Goal: Information Seeking & Learning: Understand process/instructions

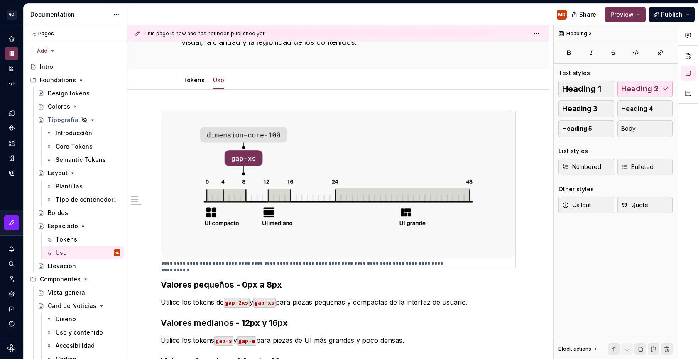
scroll to position [52, 0]
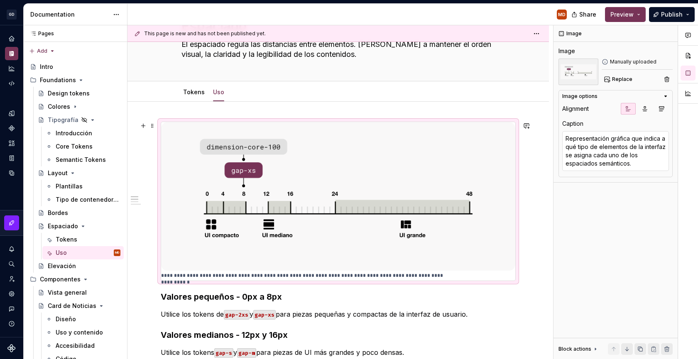
click at [453, 203] on img at bounding box center [338, 196] width 354 height 149
type textarea "*"
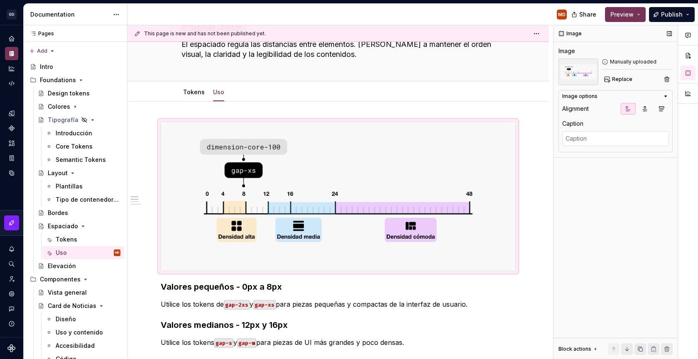
click at [600, 154] on div "Image Image Manually uploaded Replace Image options Alignment Caption Block act…" at bounding box center [615, 192] width 124 height 334
click at [600, 141] on textarea at bounding box center [615, 138] width 107 height 15
paste textarea "Representación gráfica que indica a qué tipo de elementos de la interfaz se asi…"
type textarea "*"
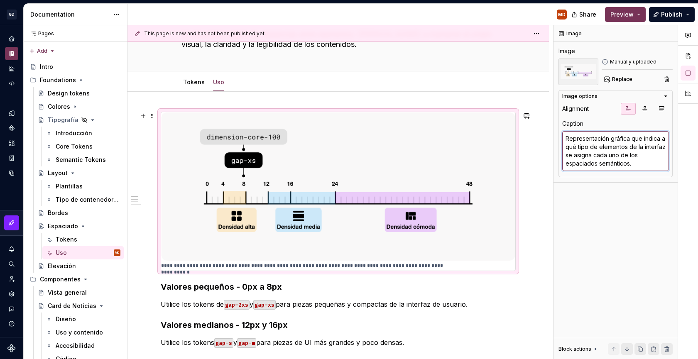
scroll to position [63, 0]
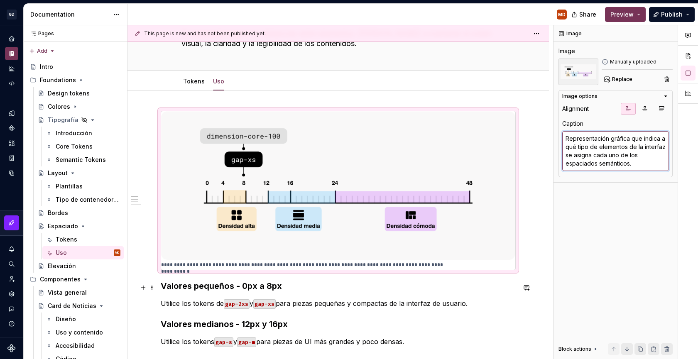
type textarea "Representación gráfica que indica a qué tipo de elementos de la interfaz se asi…"
type textarea "*"
click at [516, 270] on div "**********" at bounding box center [338, 190] width 355 height 159
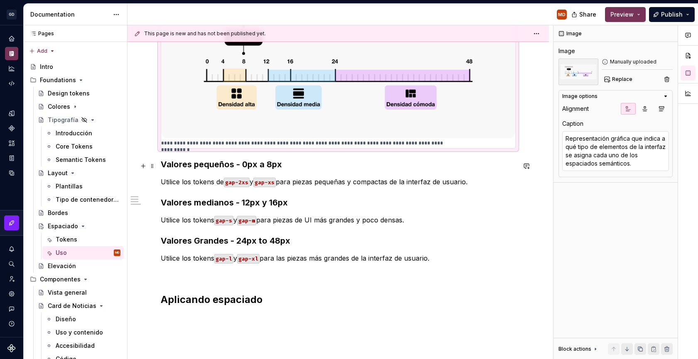
scroll to position [193, 0]
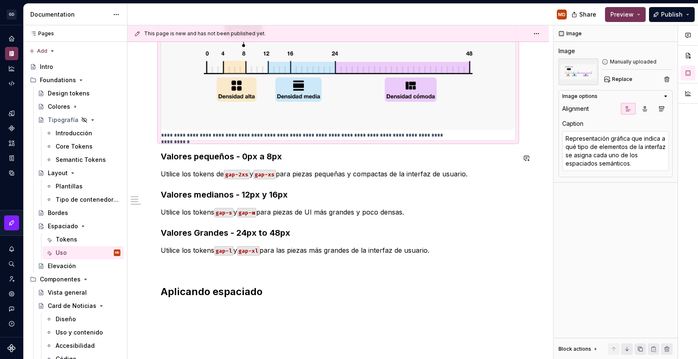
click at [212, 150] on div "**********" at bounding box center [338, 139] width 355 height 317
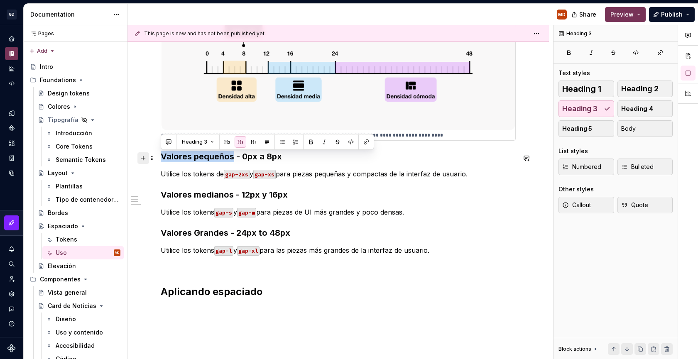
drag, startPoint x: 233, startPoint y: 157, endPoint x: 142, endPoint y: 160, distance: 90.6
click at [161, 160] on div "**********" at bounding box center [338, 144] width 355 height 327
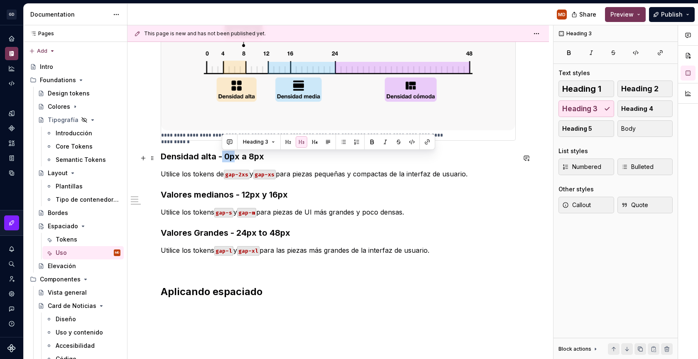
drag, startPoint x: 231, startPoint y: 155, endPoint x: 223, endPoint y: 155, distance: 8.7
click at [223, 155] on h3 "Densidad alta - 0px a 8px" at bounding box center [338, 157] width 355 height 12
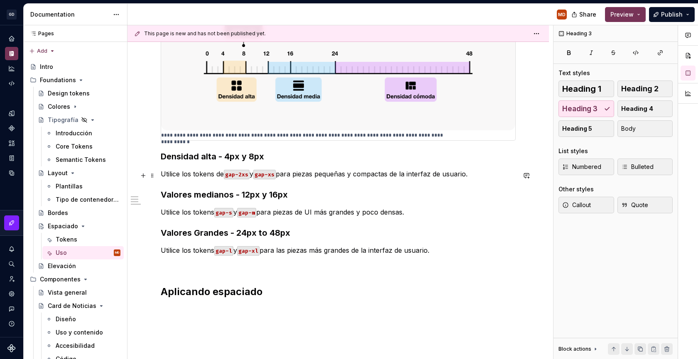
click at [324, 177] on p "Utilice los tokens de gap-2xs y gap-xs para piezas pequeñas y compactas de la i…" at bounding box center [338, 174] width 355 height 10
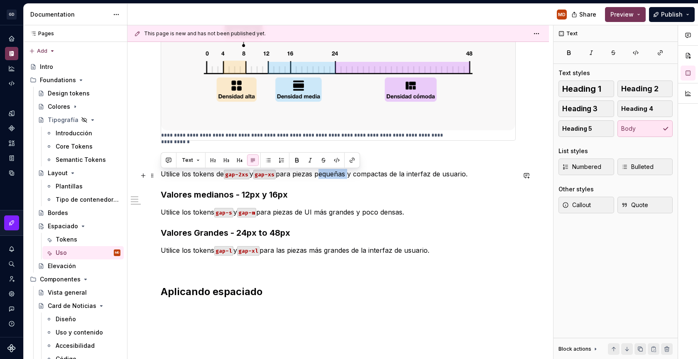
click at [324, 177] on p "Utilice los tokens de gap-2xs y gap-xs para piezas pequeñas y compactas de la i…" at bounding box center [338, 174] width 355 height 10
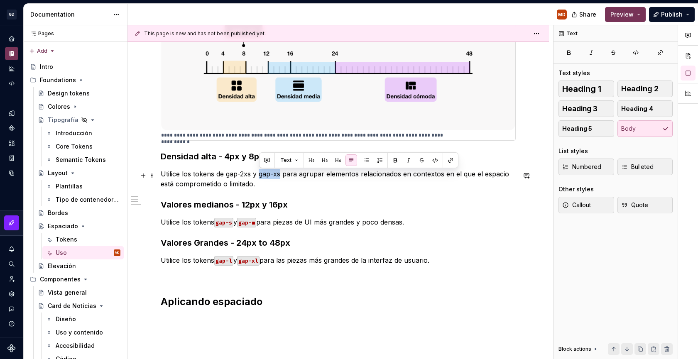
drag, startPoint x: 282, startPoint y: 174, endPoint x: 260, endPoint y: 174, distance: 21.2
click at [260, 174] on p "Utilice los tokens de gap-2xs y gap-xs para agrupar elementos relacionados en c…" at bounding box center [338, 179] width 355 height 20
drag, startPoint x: 251, startPoint y: 174, endPoint x: 225, endPoint y: 177, distance: 25.4
click at [225, 177] on p "Utilice los tokens de gap-2xs y gap-xs para agrupar elementos relacionados en c…" at bounding box center [338, 179] width 355 height 20
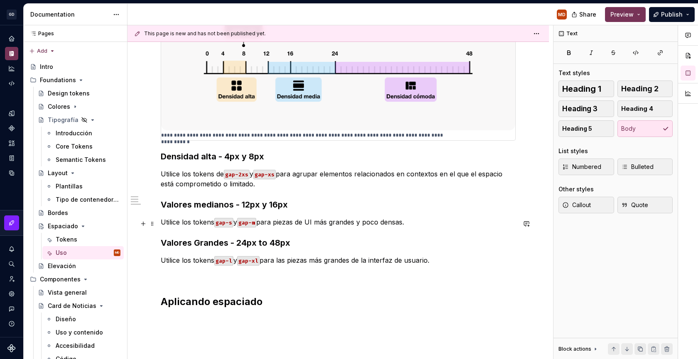
click at [172, 223] on p "Utilice los tokens gap-s y gap-m para piezas de UI más grandes y poco densas." at bounding box center [338, 222] width 355 height 10
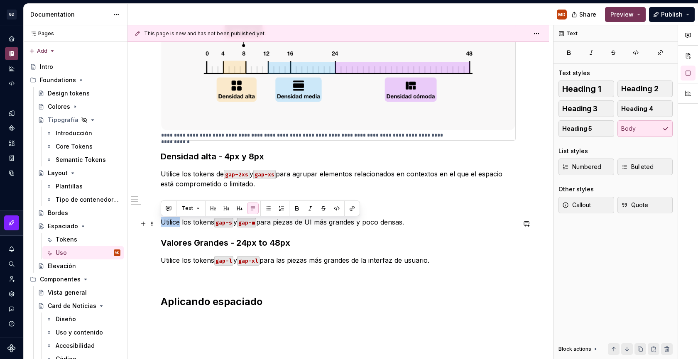
click at [172, 223] on p "Utilice los tokens gap-s y gap-m para piezas de UI más grandes y poco densas." at bounding box center [338, 222] width 355 height 10
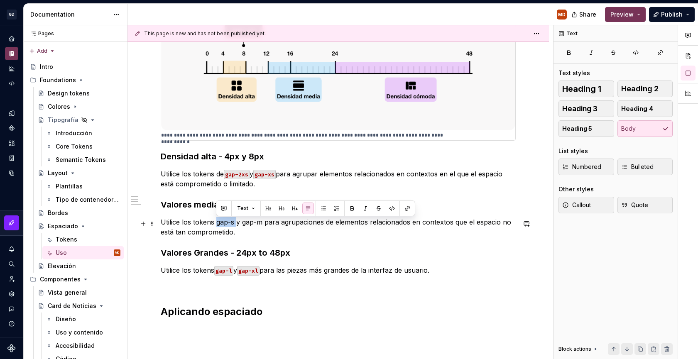
drag, startPoint x: 236, startPoint y: 224, endPoint x: 217, endPoint y: 223, distance: 19.1
click at [217, 223] on p "Utilice los tokens gap-s y gap-m para agrupaciones de elementos relacionados en…" at bounding box center [338, 227] width 355 height 20
click at [224, 224] on p "Utilice los tokens gap-s y gap-m para agrupaciones de elementos relacionados en…" at bounding box center [338, 227] width 355 height 20
drag, startPoint x: 234, startPoint y: 223, endPoint x: 217, endPoint y: 223, distance: 17.0
click at [217, 223] on p "Utilice los tokens gap-s y gap-m para agrupaciones de elementos relacionados en…" at bounding box center [338, 227] width 355 height 20
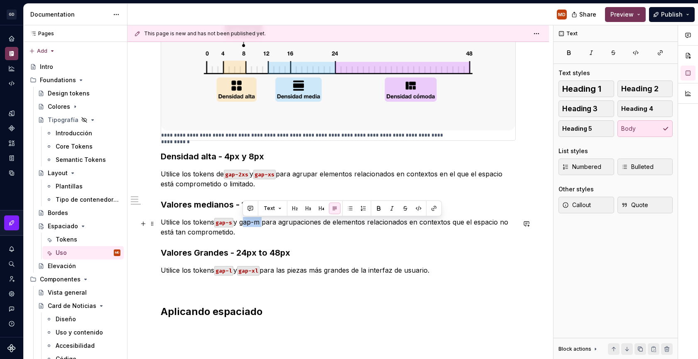
drag, startPoint x: 263, startPoint y: 223, endPoint x: 243, endPoint y: 223, distance: 19.9
click at [243, 223] on p "Utilice los tokens gap-s y gap-m para agrupaciones de elementos relacionados en…" at bounding box center [338, 227] width 355 height 20
click at [230, 204] on h3 "Valores medianos - 12px y 16px" at bounding box center [338, 205] width 355 height 12
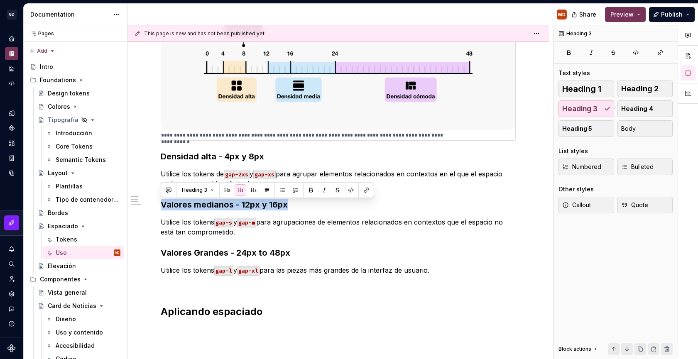
click at [230, 204] on h3 "Valores medianos - 12px y 16px" at bounding box center [338, 205] width 355 height 12
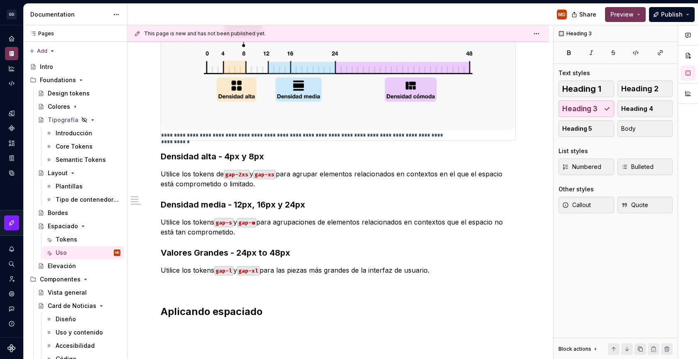
click at [186, 259] on h3 "Valores Grandes - 24px to 48px" at bounding box center [338, 253] width 355 height 12
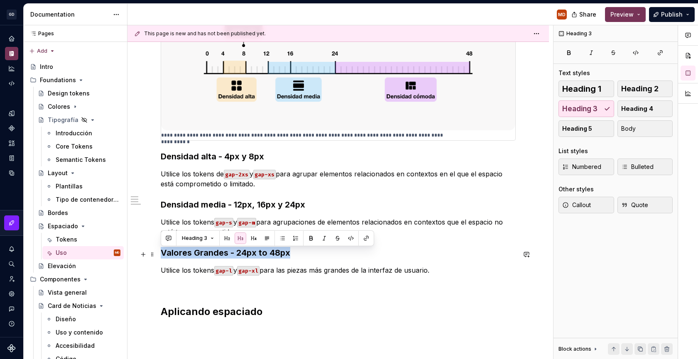
click at [186, 258] on h3 "Valores Grandes - 24px to 48px" at bounding box center [338, 253] width 355 height 12
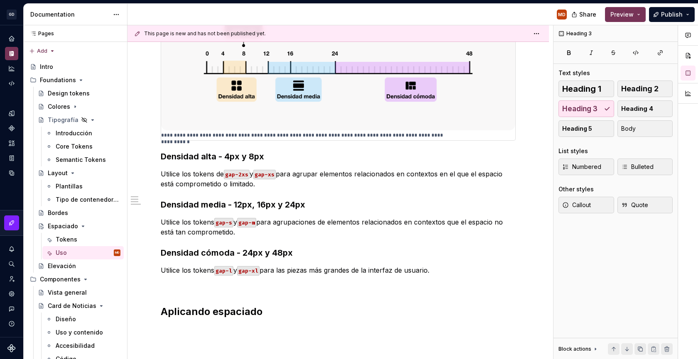
click at [181, 274] on p "Utilice los tokens gap-l y gap-xl para las piezas más grandes de la interfaz de…" at bounding box center [338, 270] width 355 height 10
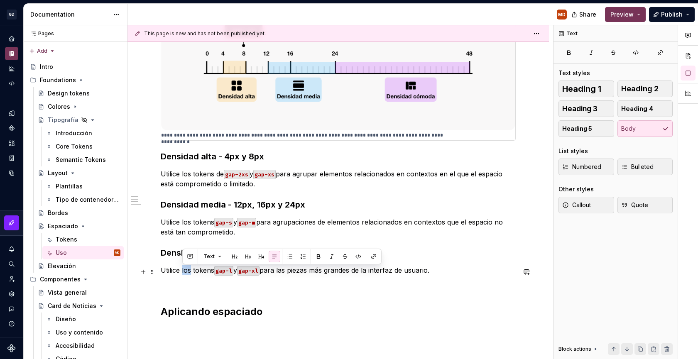
click at [181, 274] on p "Utilice los tokens gap-l y gap-xl para las piezas más grandes de la interfaz de…" at bounding box center [338, 270] width 355 height 10
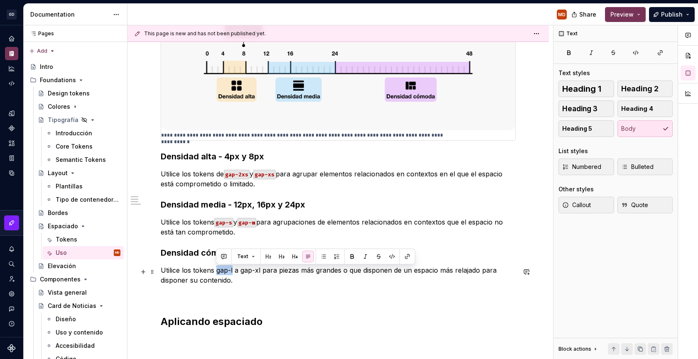
drag, startPoint x: 232, startPoint y: 272, endPoint x: 216, endPoint y: 272, distance: 15.8
click at [216, 272] on p "Utilice los tokens gap-l a gap-xl para piezas más grandes o que disponen de un …" at bounding box center [338, 275] width 355 height 20
drag, startPoint x: 262, startPoint y: 272, endPoint x: 242, endPoint y: 273, distance: 19.1
click at [242, 273] on p "Utilice los tokens gap-l a gap-xl para piezas más grandes o que disponen de un …" at bounding box center [338, 275] width 355 height 20
click at [296, 299] on p at bounding box center [338, 295] width 355 height 10
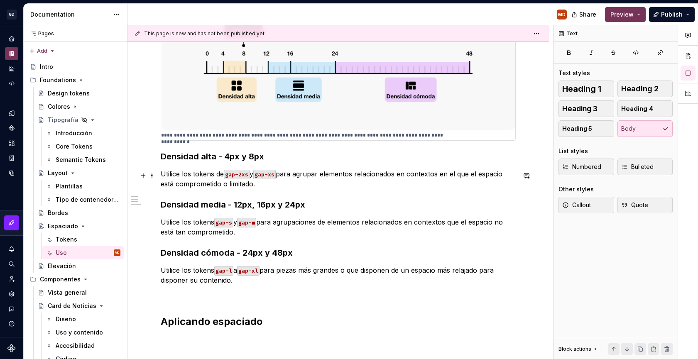
click at [291, 188] on p "Utilice los tokens de gap-2xs y gap-xs para agrupar elementos relacionados en c…" at bounding box center [338, 179] width 355 height 20
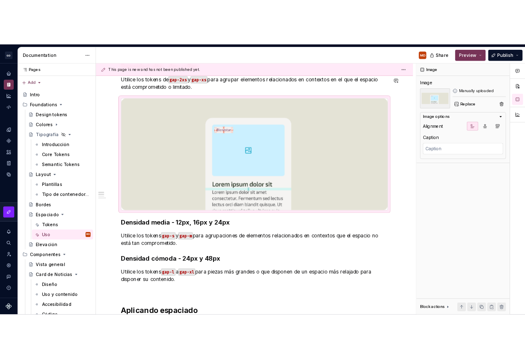
scroll to position [324, 0]
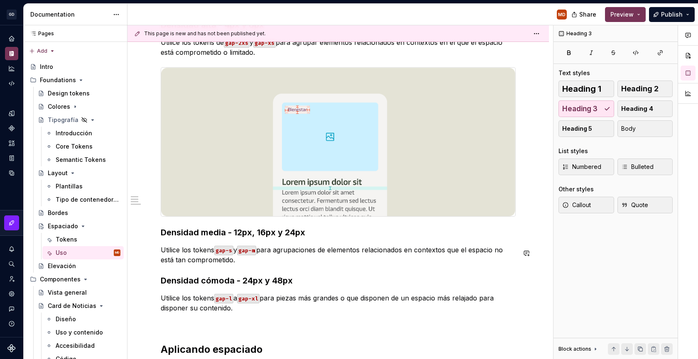
click at [318, 269] on div "**********" at bounding box center [338, 103] width 355 height 507
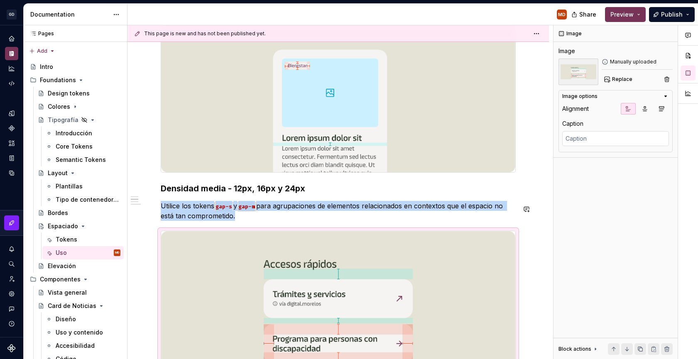
scroll to position [603, 0]
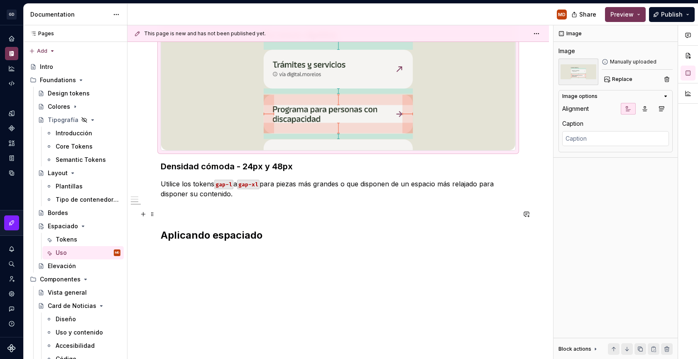
click at [242, 204] on p at bounding box center [338, 209] width 355 height 10
click at [237, 194] on p "Utilice los tokens gap-l a gap-xl para piezas más grandes o que disponen de un …" at bounding box center [338, 189] width 355 height 20
click at [227, 197] on p "Utilice los tokens gap-l a gap-xl para piezas más grandes o que disponen de un …" at bounding box center [338, 189] width 355 height 20
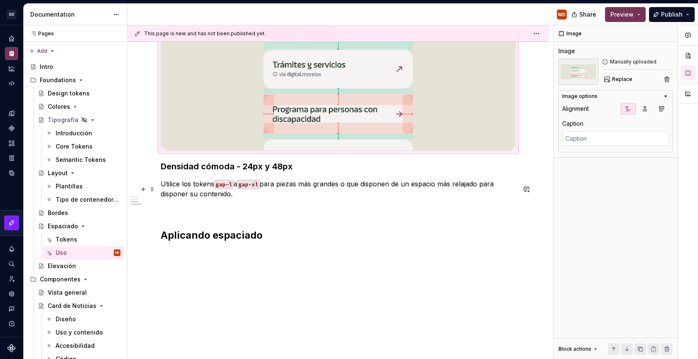
click at [243, 196] on p "Utilice los tokens gap-l a gap-xl para piezas más grandes o que disponen de un …" at bounding box center [338, 189] width 355 height 20
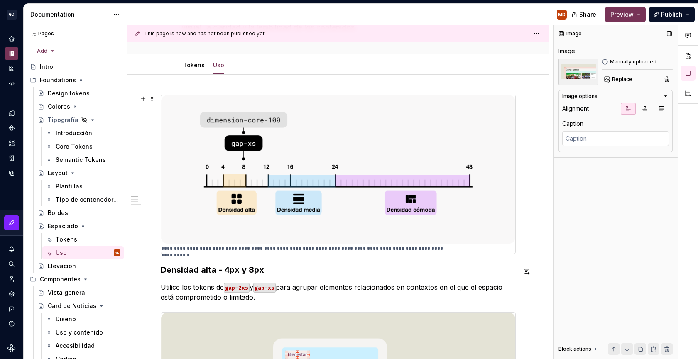
scroll to position [0, 0]
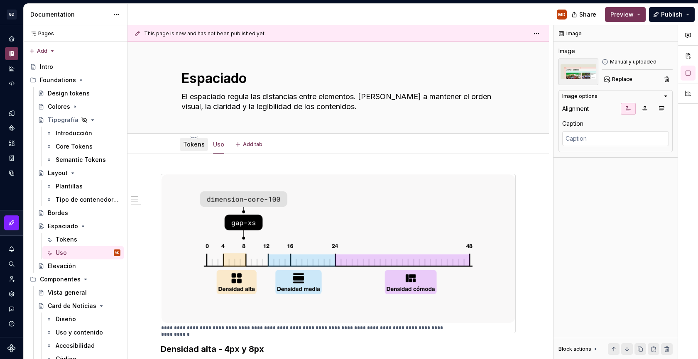
drag, startPoint x: 187, startPoint y: 148, endPoint x: 196, endPoint y: 149, distance: 9.1
click at [187, 148] on div "Tokens" at bounding box center [194, 144] width 22 height 8
click at [203, 148] on div "Tokens" at bounding box center [194, 144] width 22 height 8
click at [191, 148] on div "Tokens" at bounding box center [194, 144] width 22 height 8
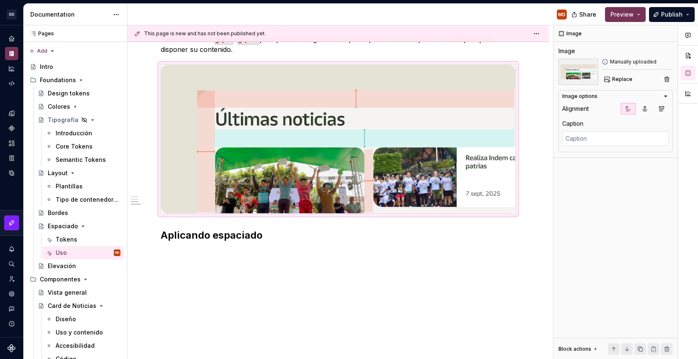
scroll to position [749, 0]
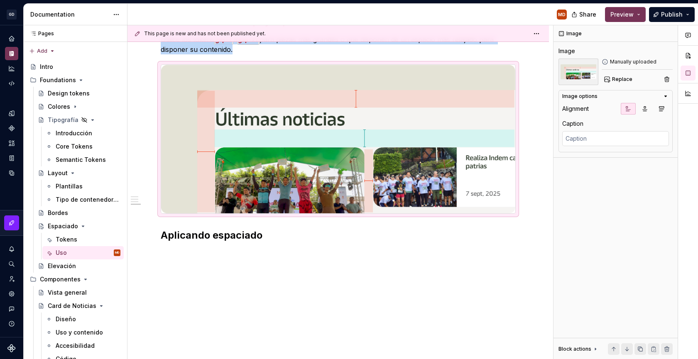
click at [273, 235] on h2 "Aplicando espaciado" at bounding box center [338, 235] width 355 height 13
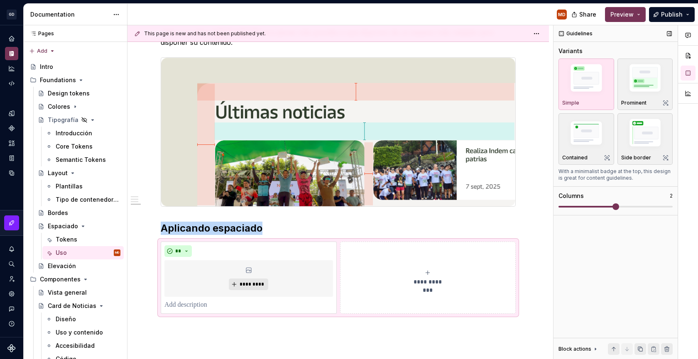
copy h2 "Aplicando espaciado"
click at [251, 310] on p at bounding box center [248, 305] width 169 height 10
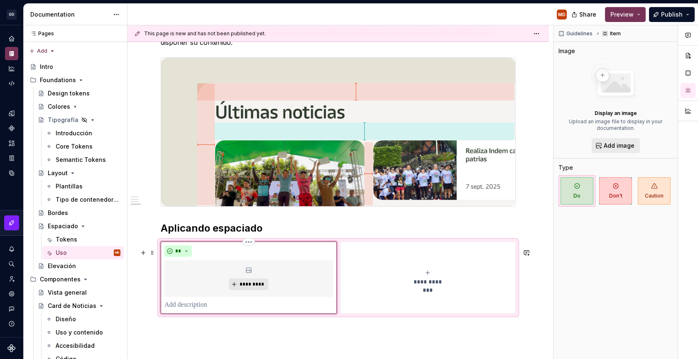
click at [244, 310] on p at bounding box center [248, 305] width 169 height 10
click at [192, 310] on p at bounding box center [248, 305] width 169 height 10
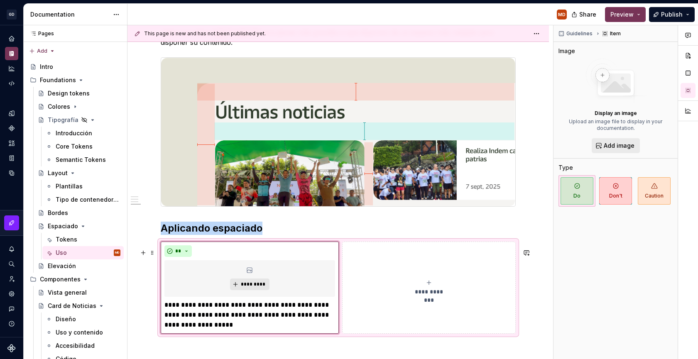
click at [366, 328] on button "**********" at bounding box center [429, 288] width 174 height 92
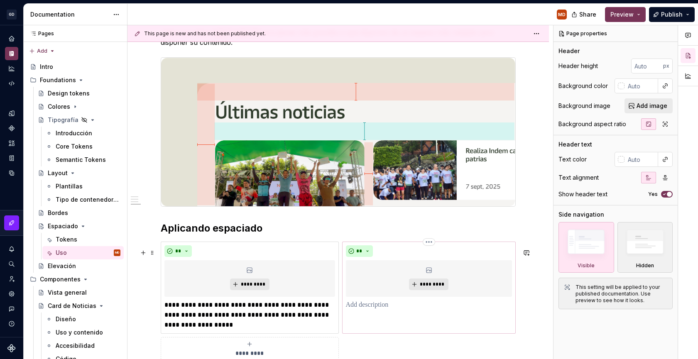
type textarea "*"
click at [376, 304] on div "** *********" at bounding box center [429, 277] width 166 height 65
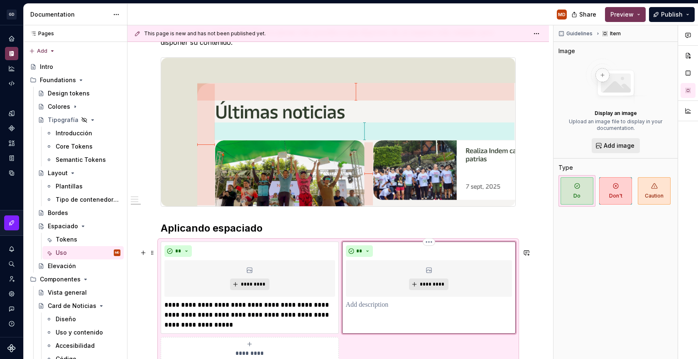
click at [372, 310] on p at bounding box center [429, 305] width 166 height 10
click at [357, 313] on p "**********" at bounding box center [431, 310] width 171 height 20
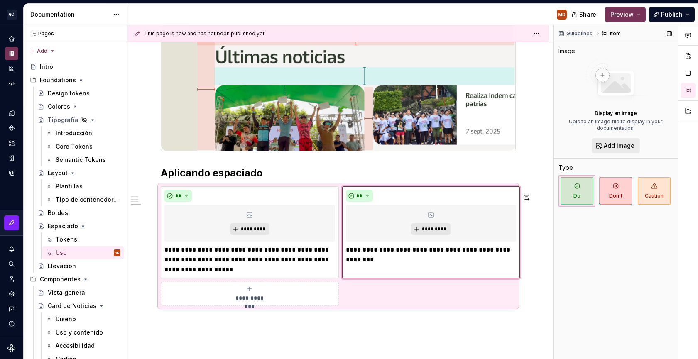
scroll to position [814, 0]
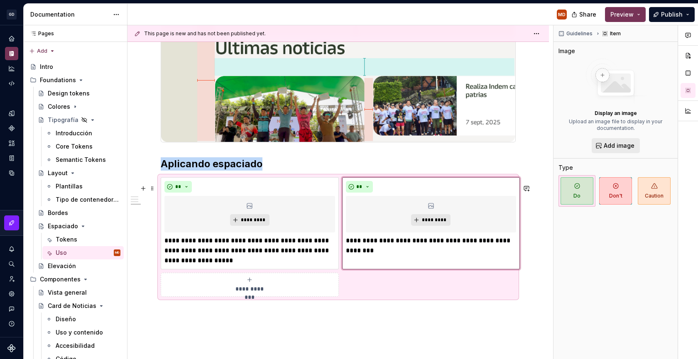
click at [277, 293] on div "**********" at bounding box center [249, 285] width 171 height 17
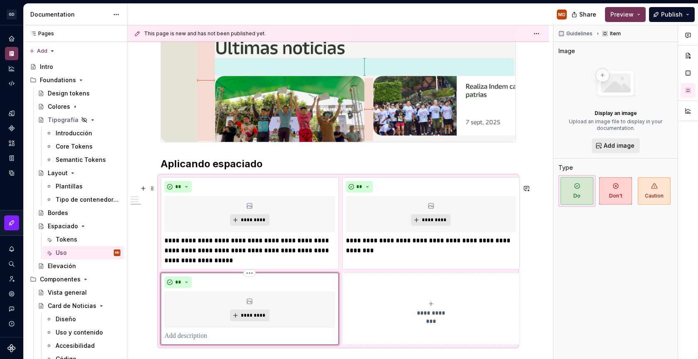
click at [218, 341] on p at bounding box center [249, 336] width 171 height 10
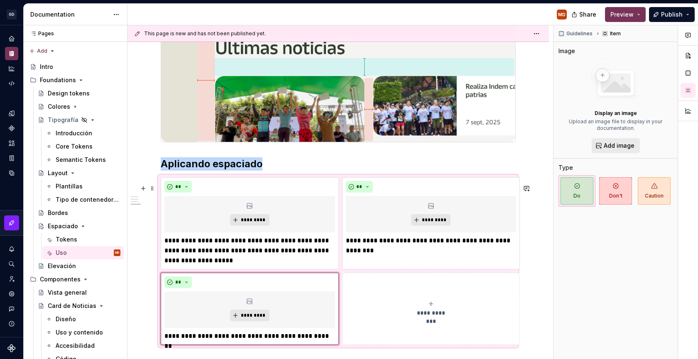
click at [377, 345] on button "**********" at bounding box center [431, 309] width 178 height 72
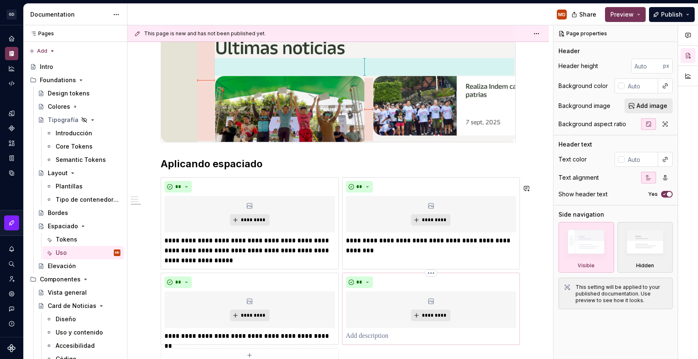
click at [389, 328] on div "*********" at bounding box center [431, 309] width 171 height 37
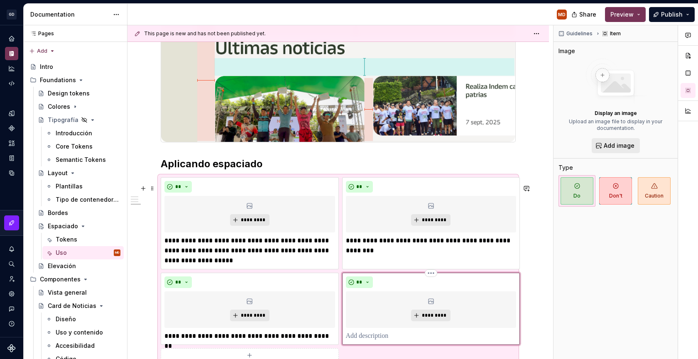
click at [387, 339] on p at bounding box center [431, 336] width 171 height 10
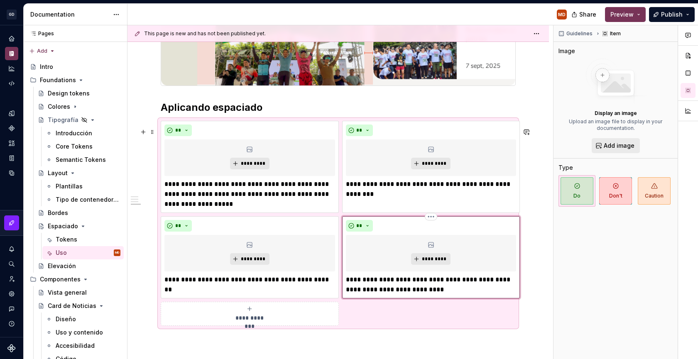
scroll to position [876, 0]
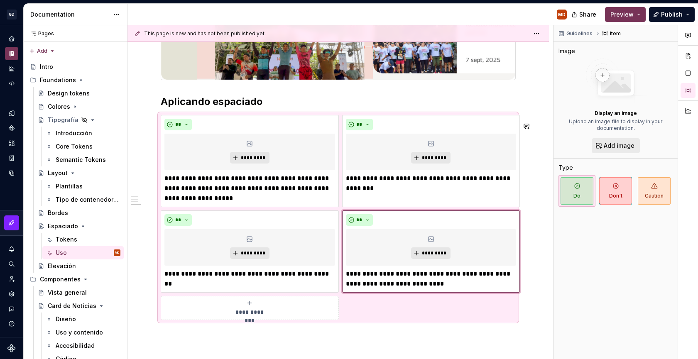
click at [432, 289] on p "**********" at bounding box center [431, 279] width 171 height 20
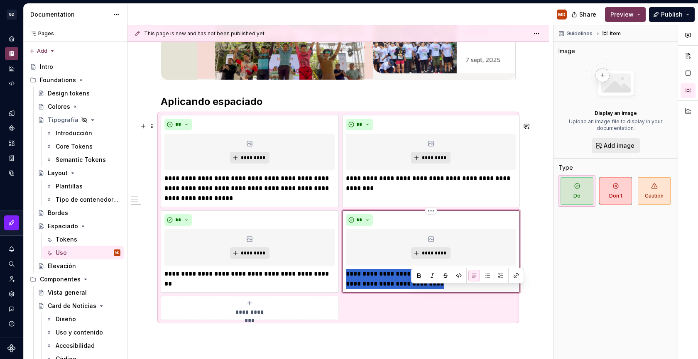
click at [432, 289] on p "**********" at bounding box center [431, 279] width 171 height 20
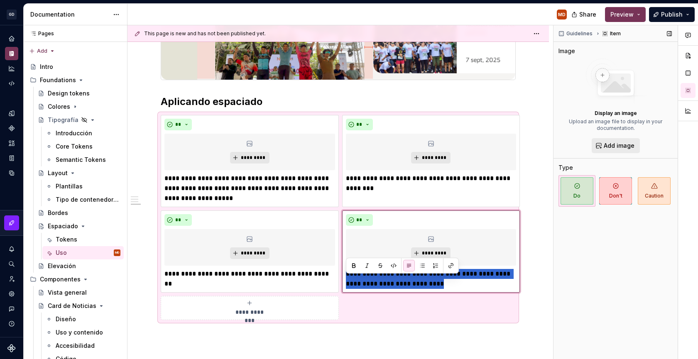
type textarea "*"
